Goal: Task Accomplishment & Management: Manage account settings

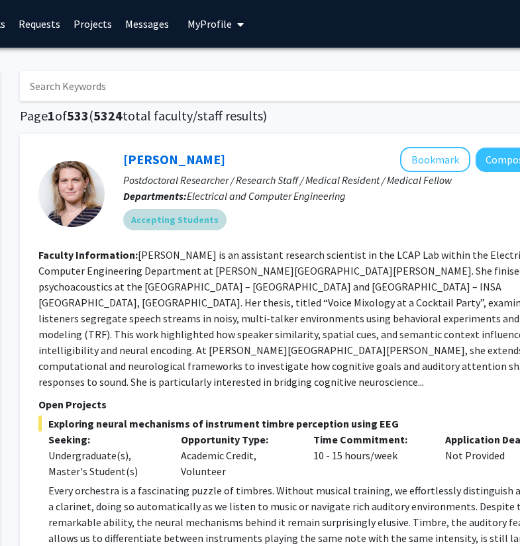
scroll to position [0, 203]
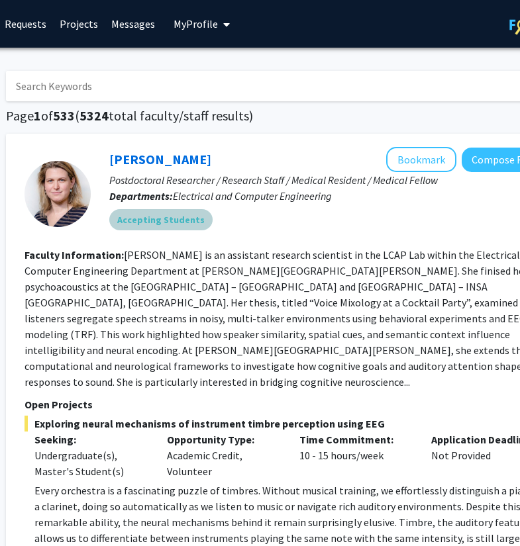
click at [341, 223] on div "Accepting Students" at bounding box center [337, 220] width 460 height 26
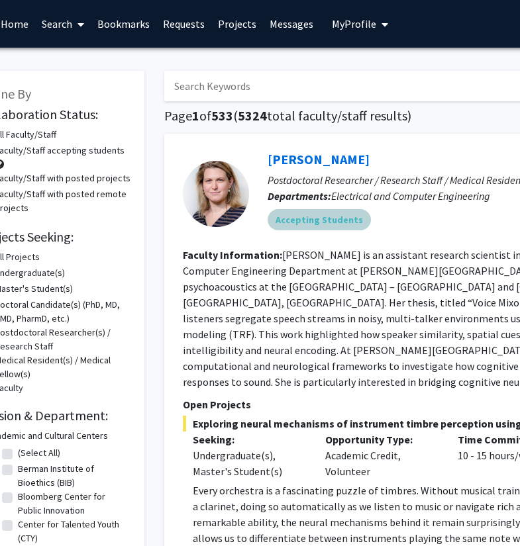
scroll to position [0, 0]
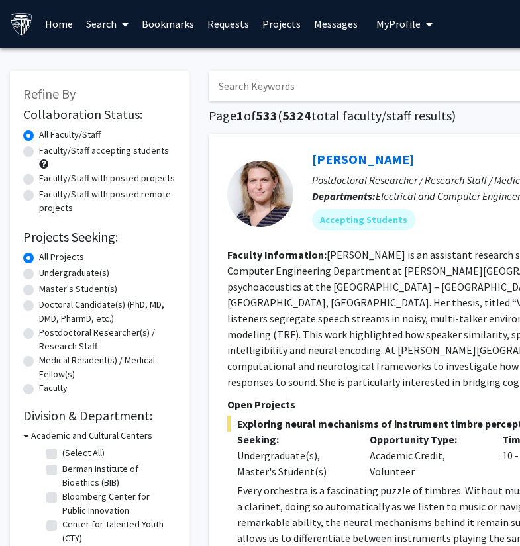
click at [101, 21] on link "Search" at bounding box center [107, 24] width 56 height 46
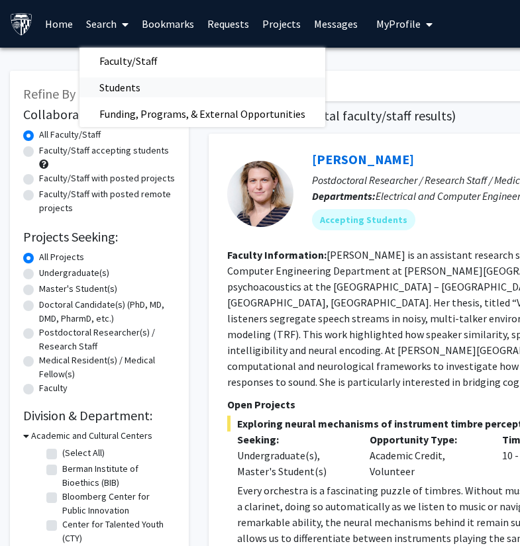
click at [122, 83] on span "Students" at bounding box center [119, 87] width 81 height 26
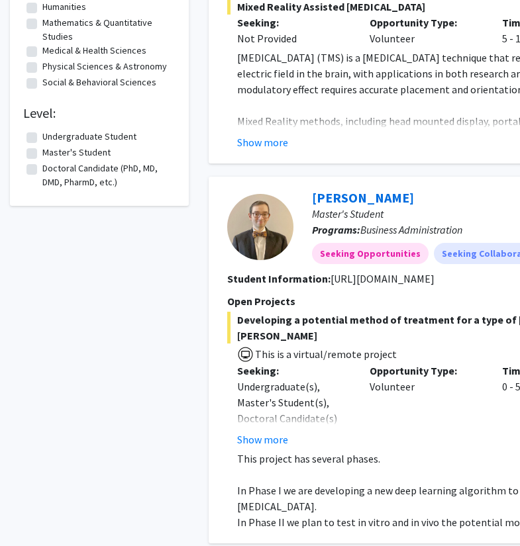
scroll to position [385, 0]
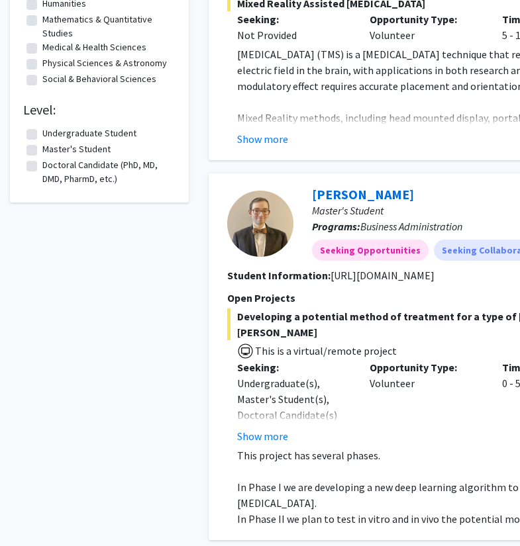
click at [58, 130] on label "Undergraduate Student" at bounding box center [89, 133] width 94 height 14
click at [51, 130] on input "Undergraduate Student" at bounding box center [46, 130] width 9 height 9
checkbox input "true"
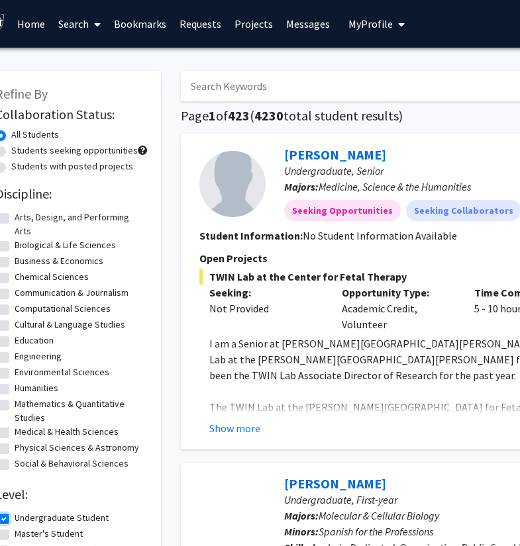
scroll to position [0, 26]
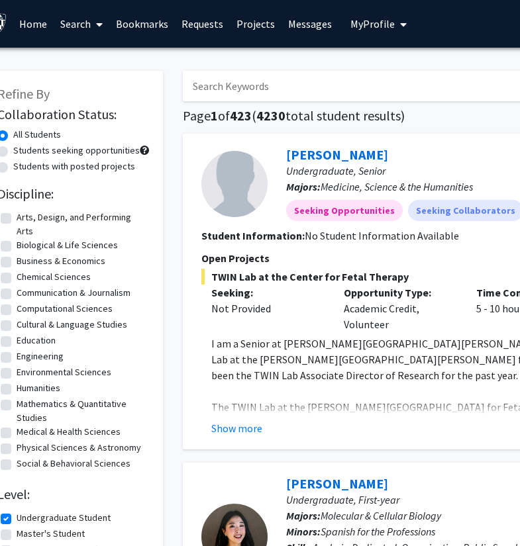
click at [100, 23] on icon at bounding box center [99, 24] width 7 height 11
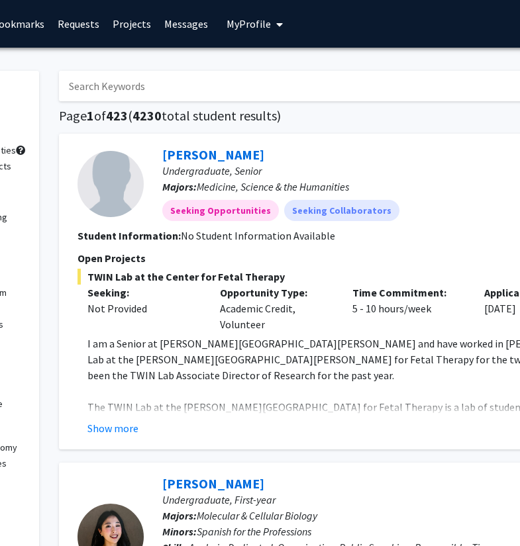
scroll to position [0, 275]
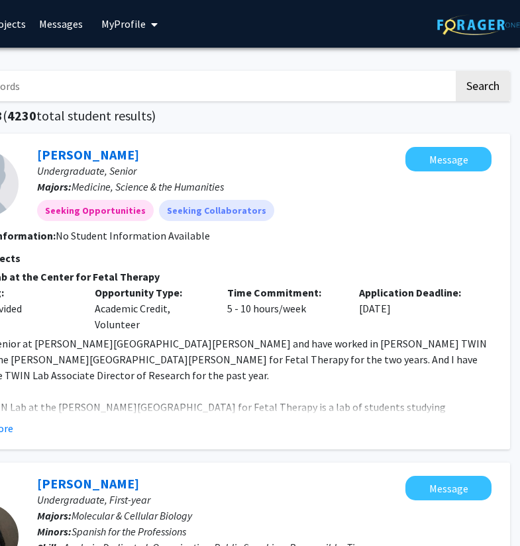
click at [131, 24] on span "My Profile" at bounding box center [123, 23] width 44 height 13
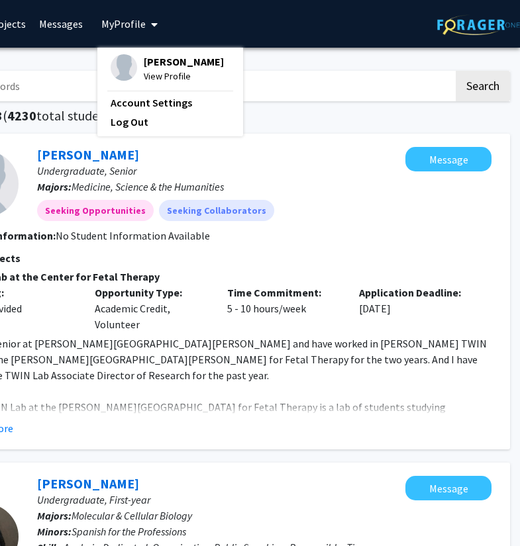
click at [169, 70] on span "View Profile" at bounding box center [184, 76] width 80 height 15
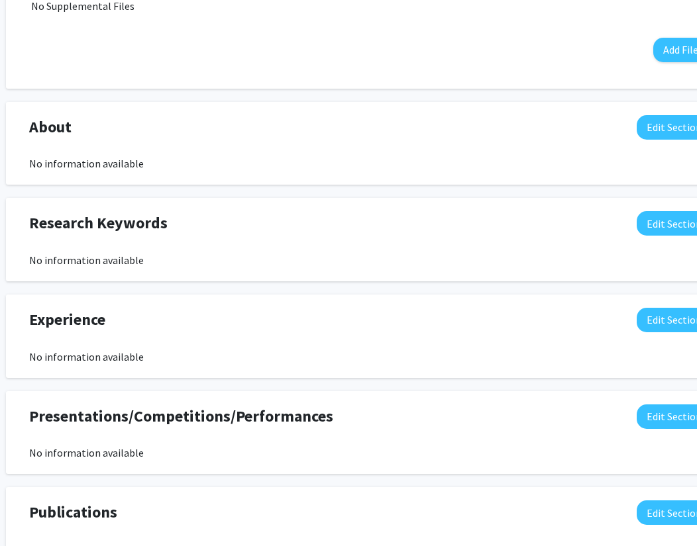
scroll to position [535, 46]
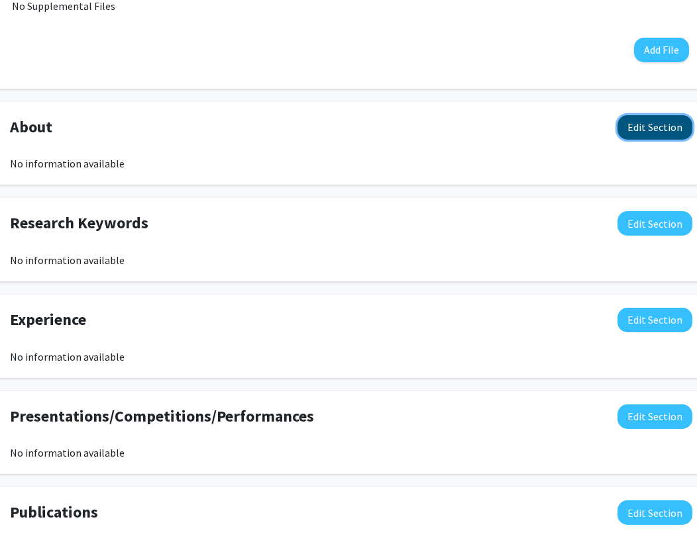
click at [519, 130] on button "Edit Section" at bounding box center [654, 127] width 75 height 25
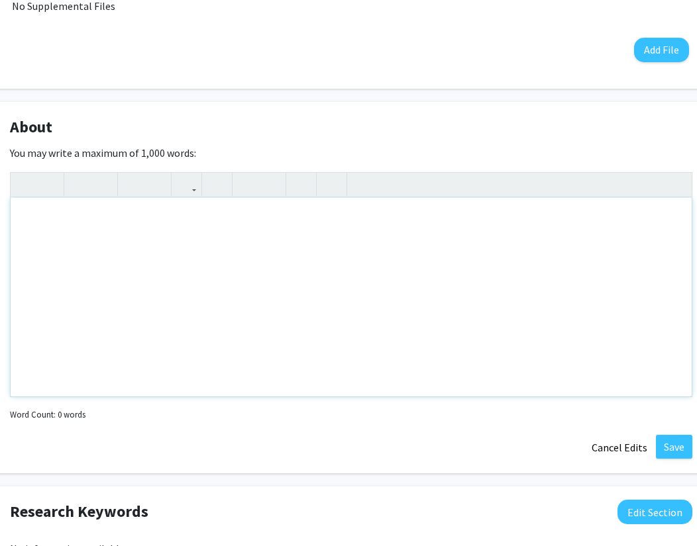
click at [285, 223] on div "Note to users with screen readers: Please deactivate our accessibility plugin f…" at bounding box center [351, 297] width 681 height 199
type textarea "I'm a first year ChemBE major&nbsp;"
click at [181, 226] on div "I'm a first year ChemBE major" at bounding box center [351, 297] width 681 height 199
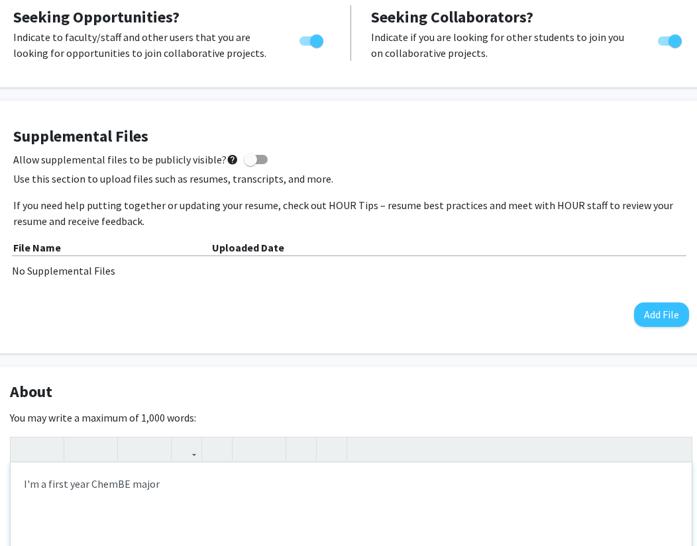
scroll to position [0, 46]
